Goal: Download file/media

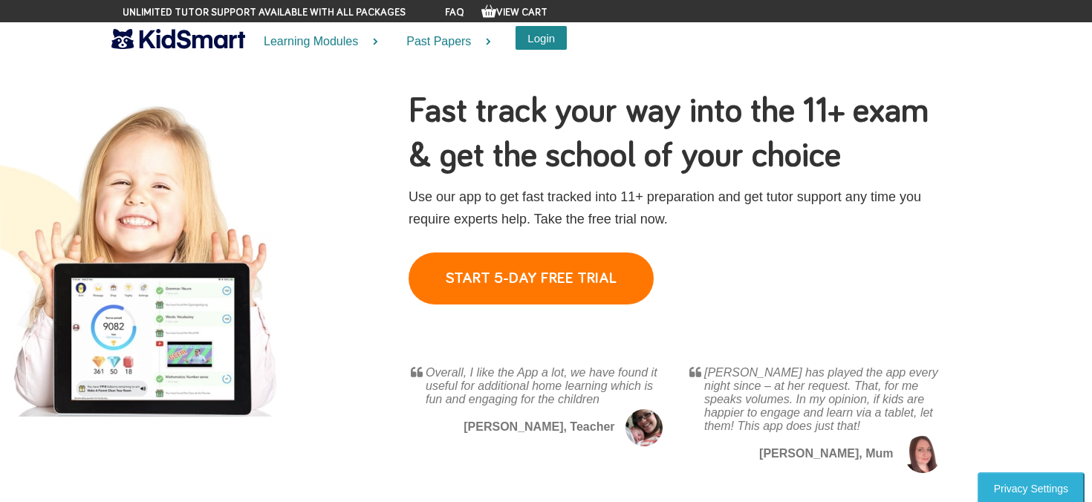
click at [548, 42] on button "Login" at bounding box center [541, 38] width 51 height 24
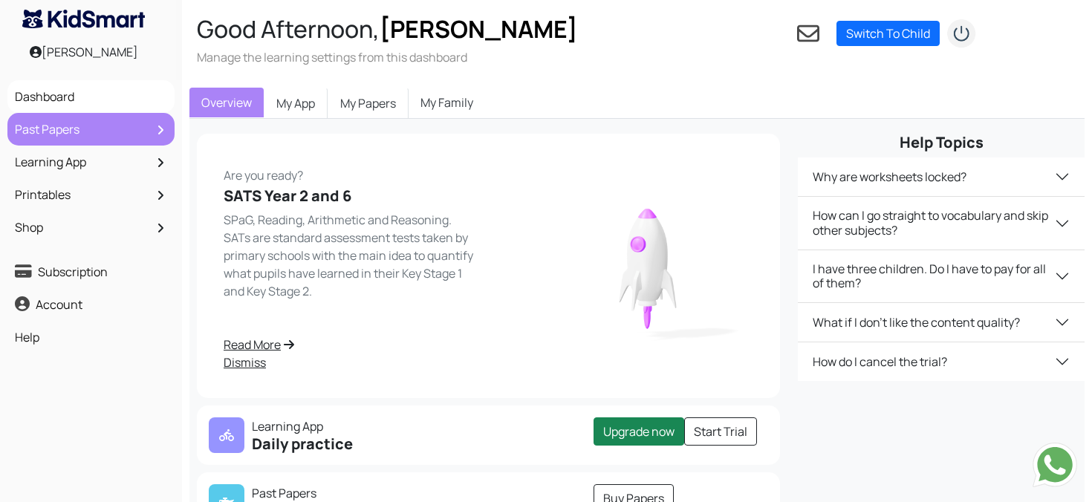
click at [53, 139] on link "Past Papers" at bounding box center [91, 129] width 160 height 25
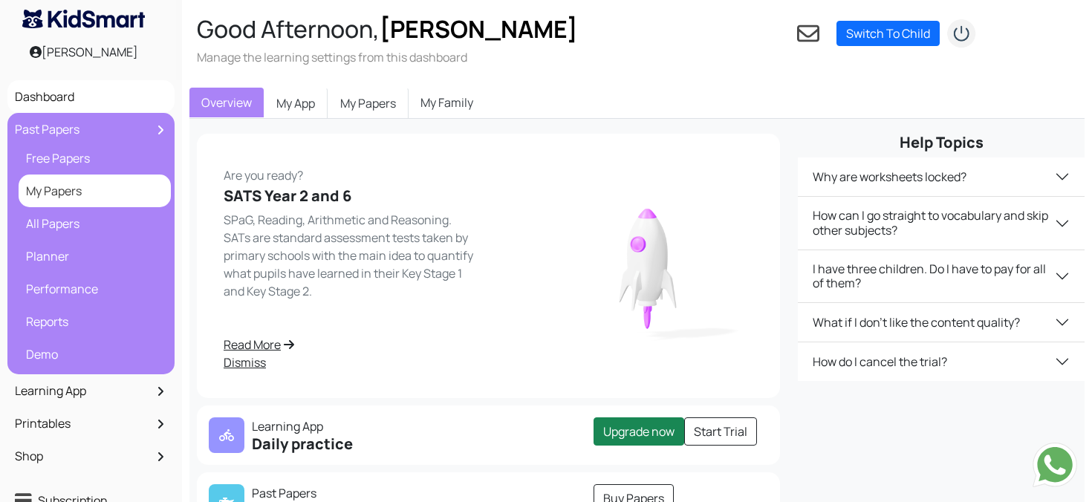
click at [53, 199] on link "My Papers" at bounding box center [94, 190] width 145 height 25
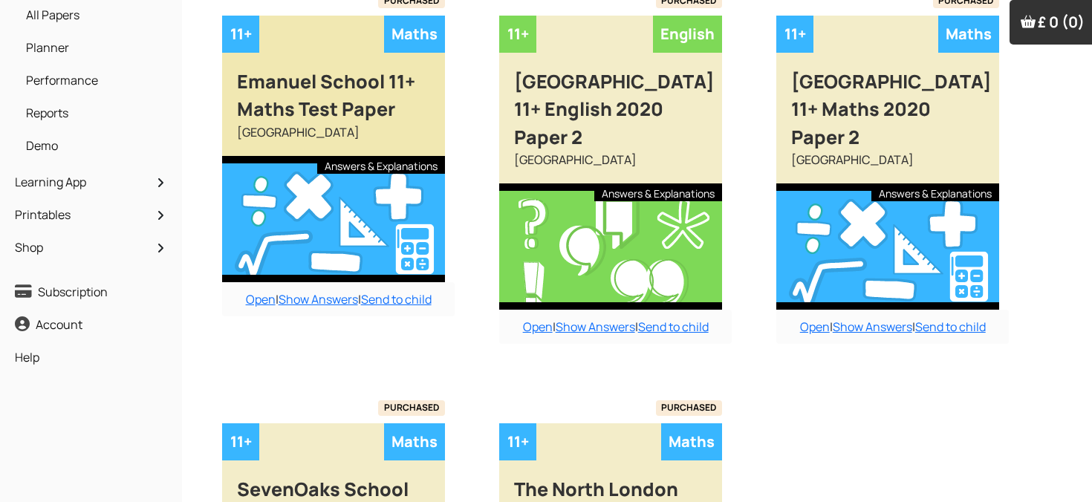
scroll to position [210, 0]
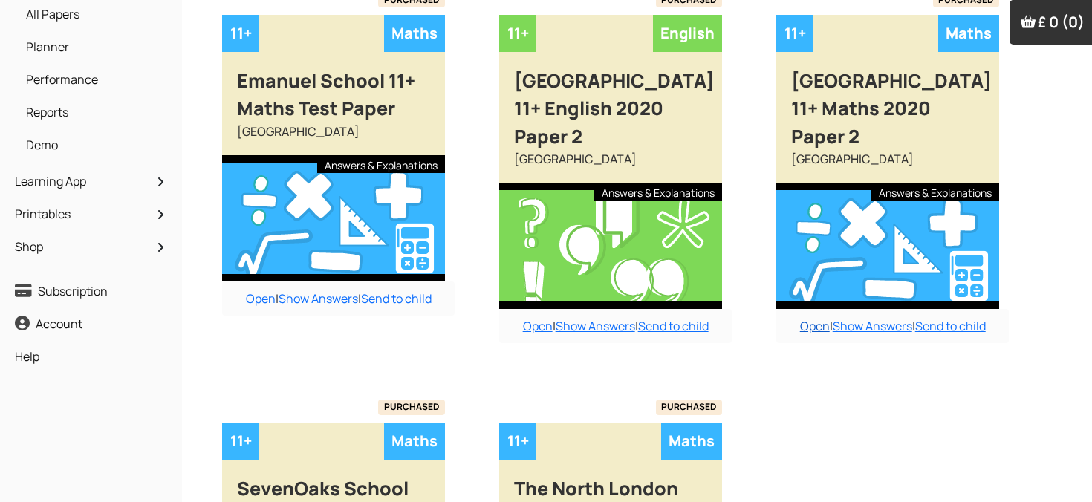
click at [813, 327] on link "Open" at bounding box center [815, 326] width 30 height 16
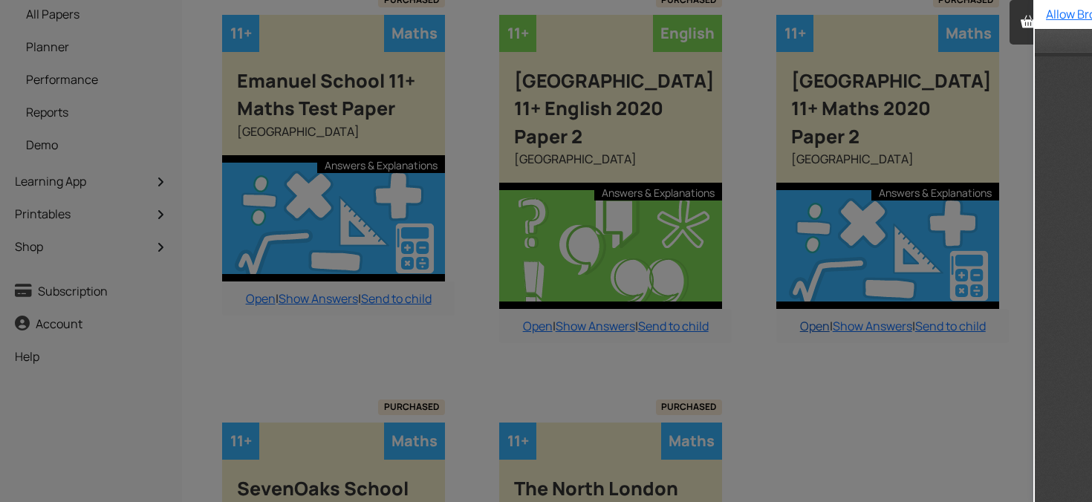
scroll to position [0, 0]
type input "1"
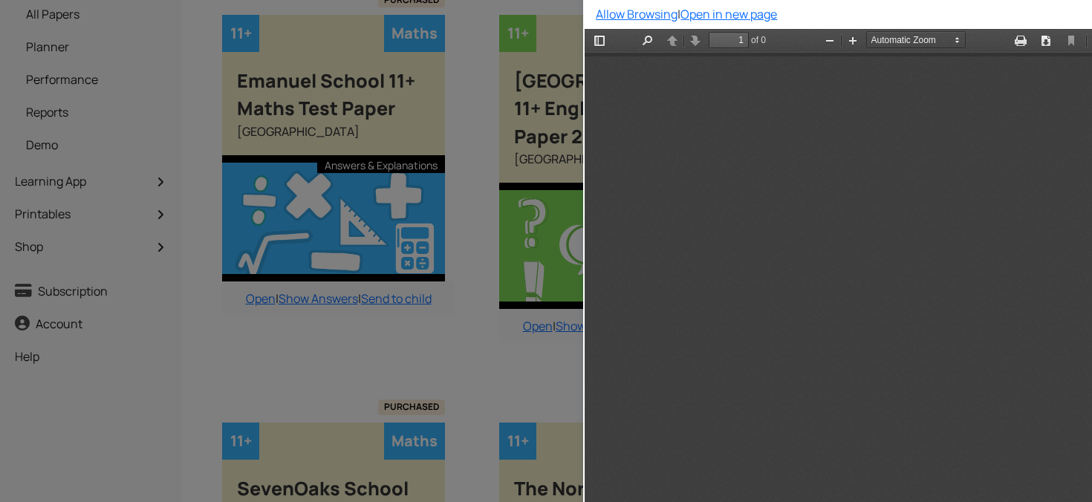
scroll to position [7, 0]
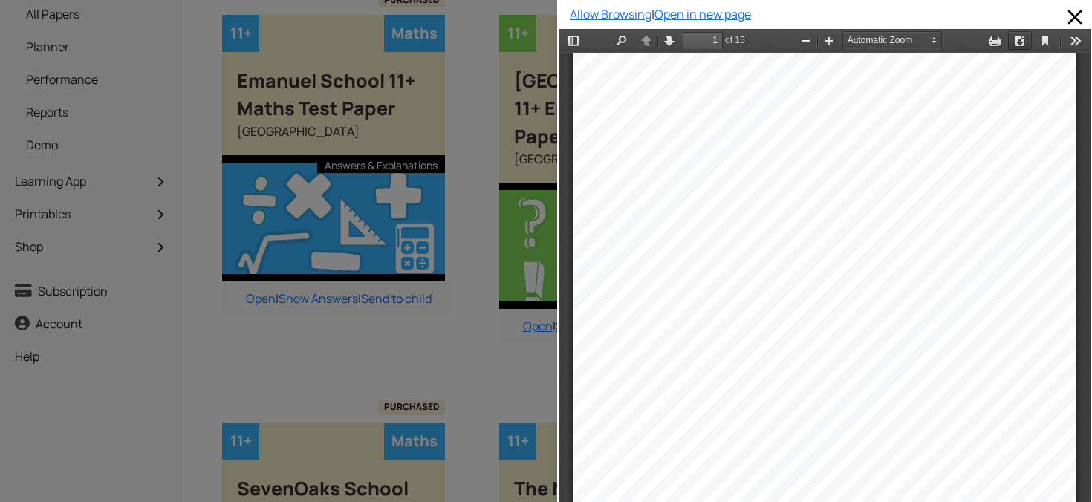
click at [1019, 46] on button "Download" at bounding box center [1020, 40] width 24 height 19
